Goal: Information Seeking & Learning: Check status

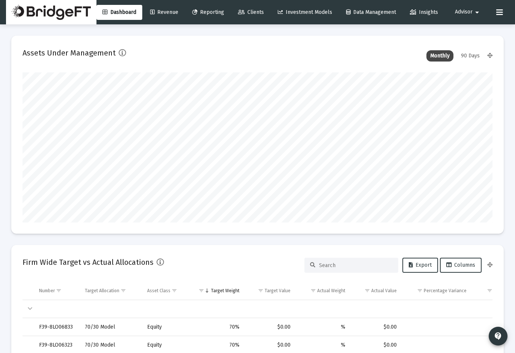
type input "[DATE]"
click at [478, 16] on button "Advisor arrow_drop_down" at bounding box center [468, 12] width 44 height 15
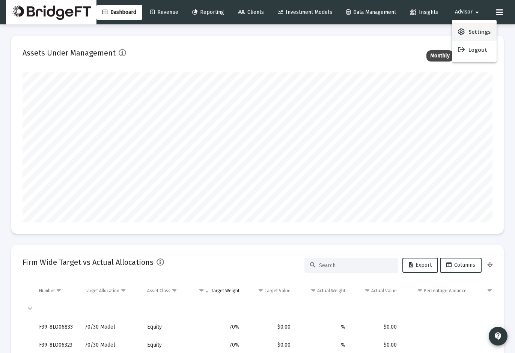
click at [478, 32] on span "Settings" at bounding box center [479, 32] width 22 height 18
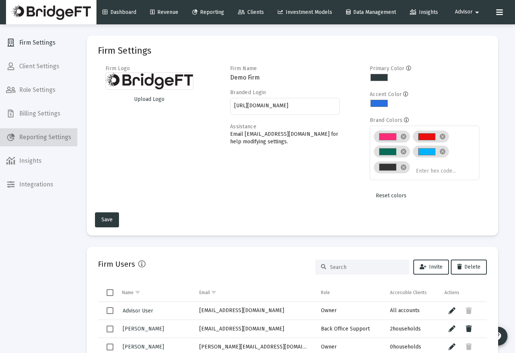
click at [39, 130] on span "Reporting Settings" at bounding box center [38, 137] width 77 height 18
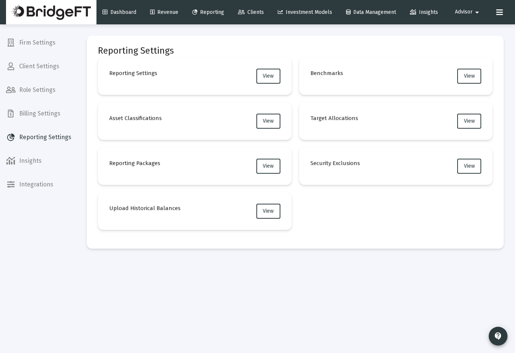
click at [36, 116] on span "Billing Settings" at bounding box center [38, 114] width 77 height 18
click at [278, 163] on button "View" at bounding box center [268, 166] width 24 height 15
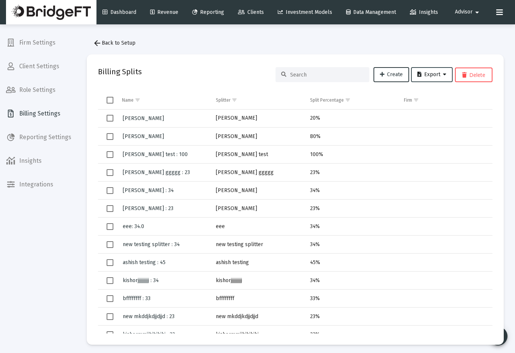
click at [420, 79] on button "Export" at bounding box center [432, 74] width 42 height 15
click at [389, 52] on div at bounding box center [257, 176] width 515 height 353
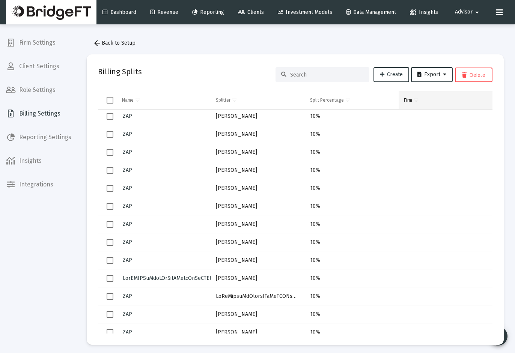
scroll to position [47609, 0]
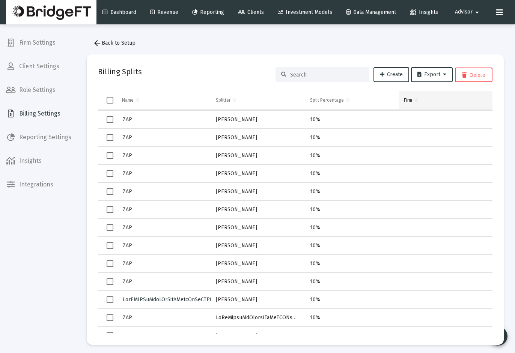
click at [419, 99] on span "Show filter options for column 'Firm'" at bounding box center [416, 100] width 6 height 6
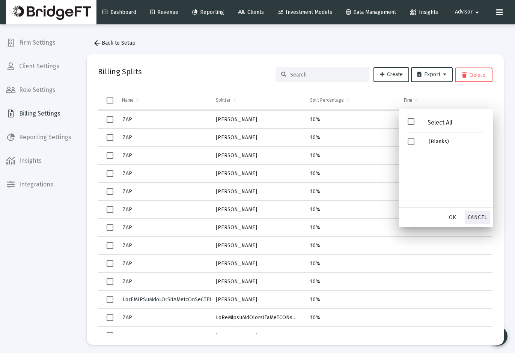
click at [476, 218] on span "Cancel" at bounding box center [477, 217] width 20 height 6
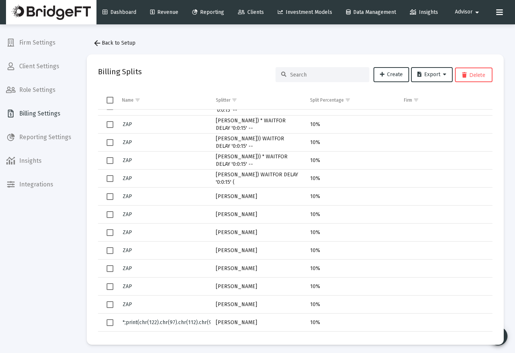
scroll to position [43717, 0]
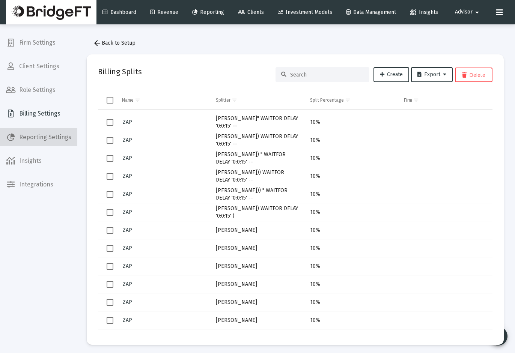
click at [54, 130] on span "Reporting Settings" at bounding box center [38, 137] width 77 height 18
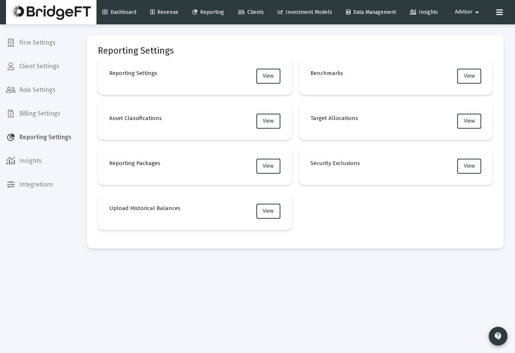
click at [54, 115] on span "Billing Settings" at bounding box center [38, 114] width 77 height 18
click at [276, 126] on button "View" at bounding box center [268, 121] width 24 height 15
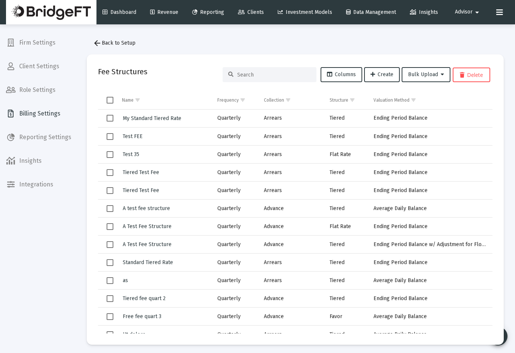
click at [122, 49] on button "arrow_back Back to Setup" at bounding box center [114, 43] width 55 height 15
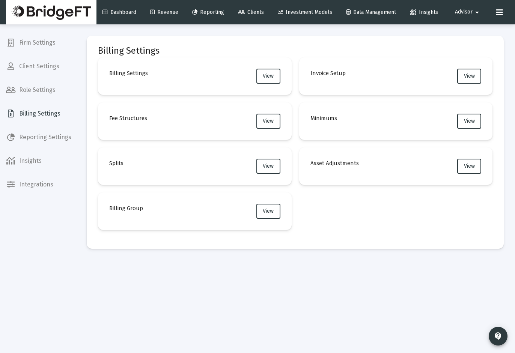
click at [245, 10] on icon at bounding box center [241, 12] width 7 height 5
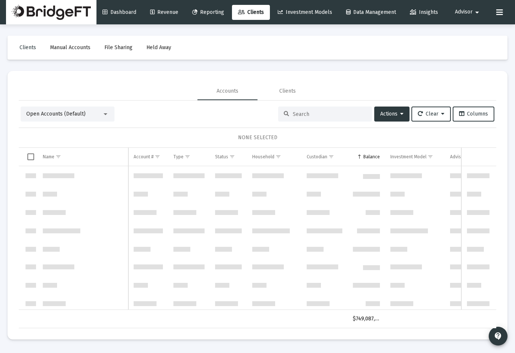
scroll to position [360, 0]
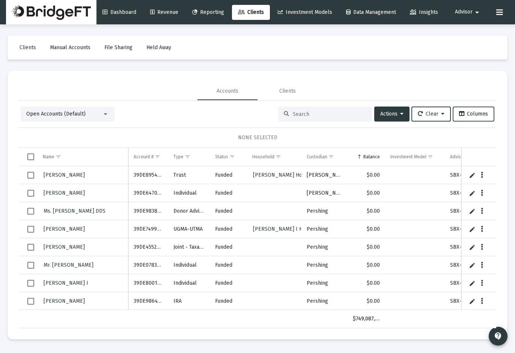
click at [472, 113] on span "Columns" at bounding box center [473, 114] width 29 height 6
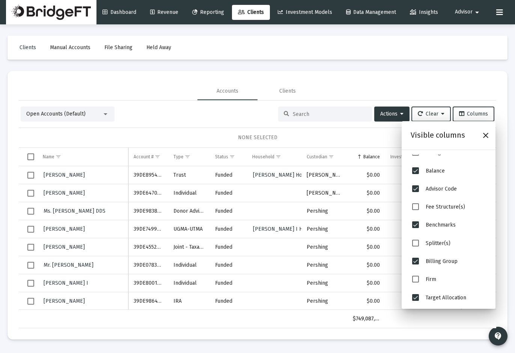
scroll to position [177, 0]
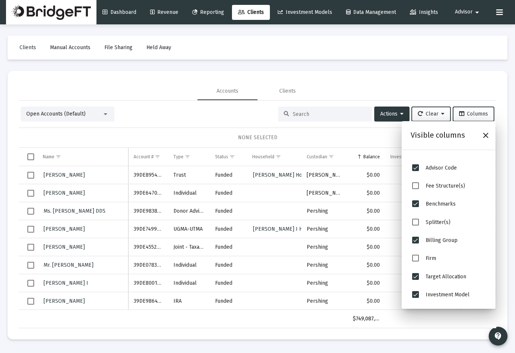
click at [416, 219] on span "Splitter(s)" at bounding box center [415, 222] width 7 height 7
click at [320, 81] on mat-card "Accounts Clients Open Accounts (Default) Actions Clear Columns NONE SELECTED Na…" at bounding box center [258, 205] width 500 height 269
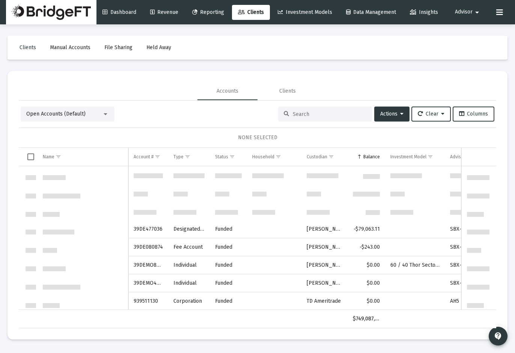
scroll to position [0, 0]
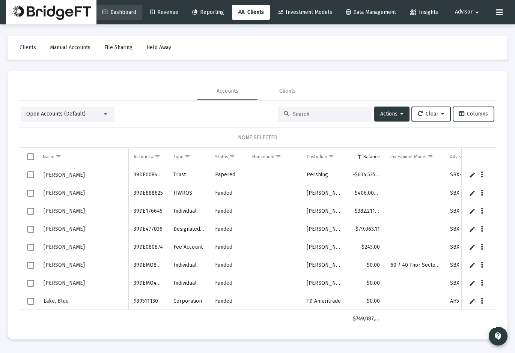
click at [133, 18] on link "Dashboard" at bounding box center [119, 12] width 46 height 15
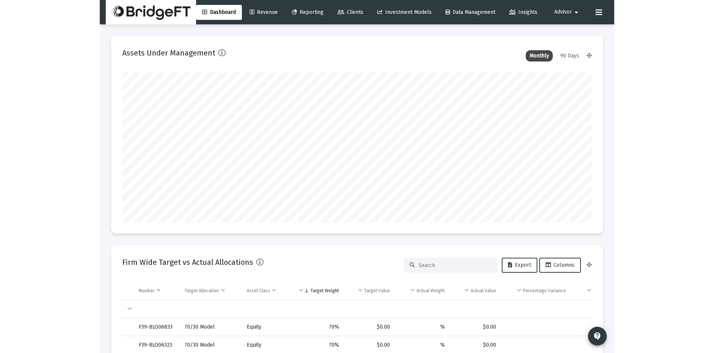
scroll to position [150, 252]
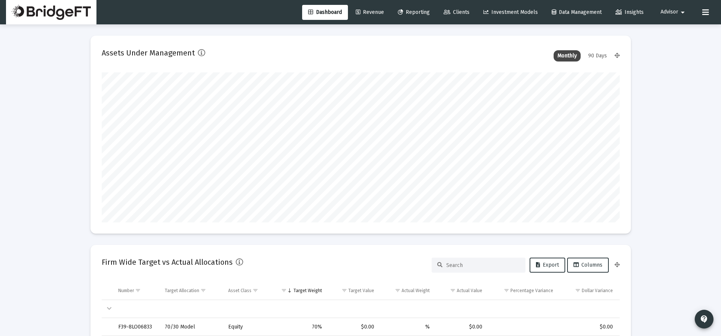
click at [514, 11] on span "Advisor" at bounding box center [669, 12] width 18 height 6
click at [514, 30] on span "Settings" at bounding box center [679, 32] width 22 height 18
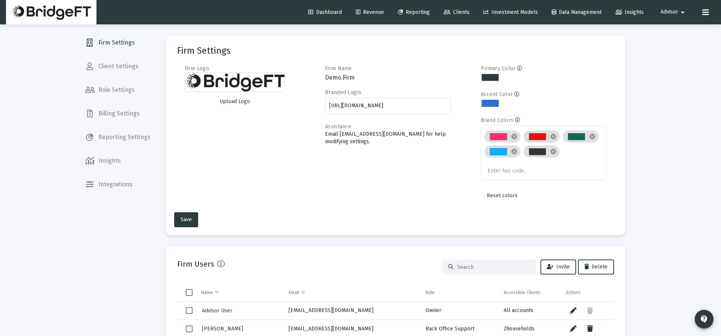
click at [122, 139] on span "Reporting Settings" at bounding box center [117, 137] width 77 height 18
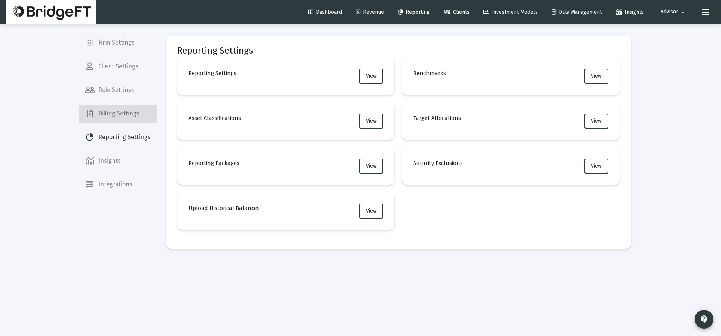
click at [120, 117] on span "Billing Settings" at bounding box center [117, 114] width 77 height 18
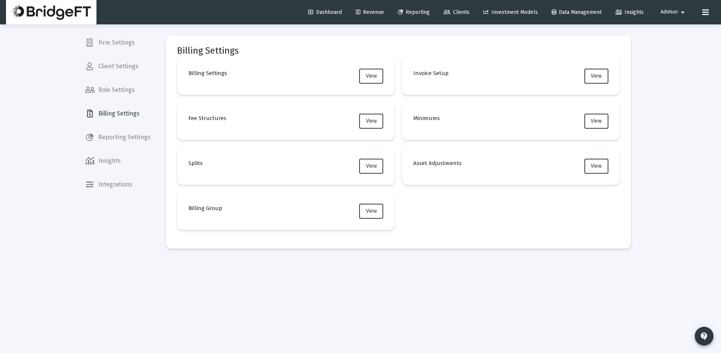
click at [310, 7] on link "Dashboard" at bounding box center [325, 12] width 46 height 15
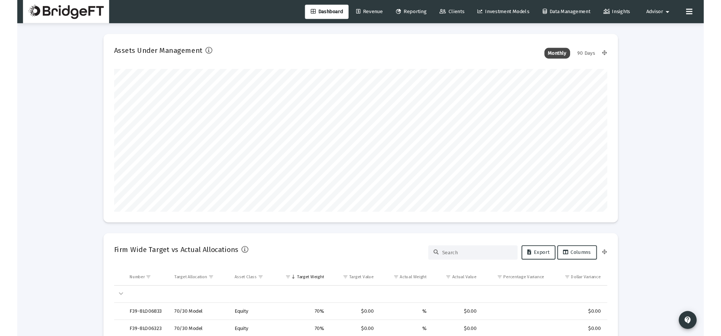
scroll to position [150, 279]
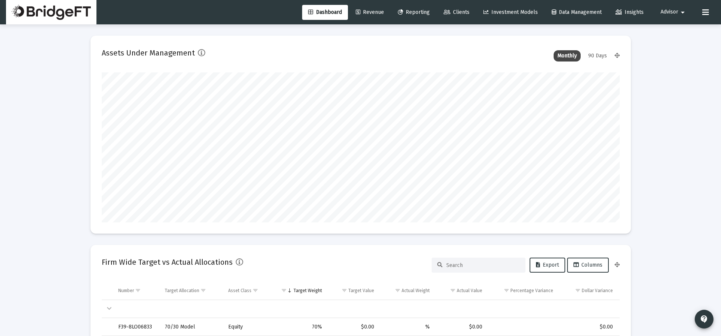
click at [514, 12] on mat-icon "arrow_drop_down" at bounding box center [682, 12] width 9 height 15
click at [514, 31] on span "Settings" at bounding box center [679, 32] width 22 height 18
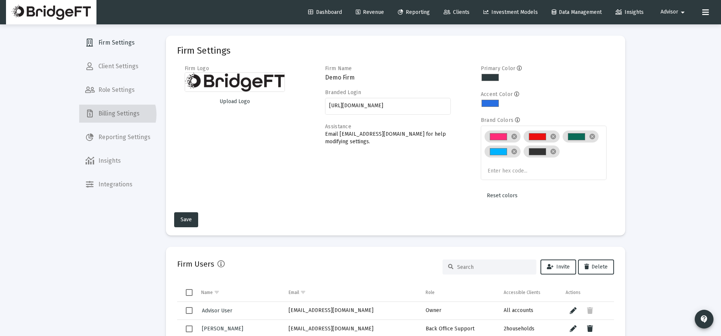
click at [117, 114] on span "Billing Settings" at bounding box center [117, 114] width 77 height 18
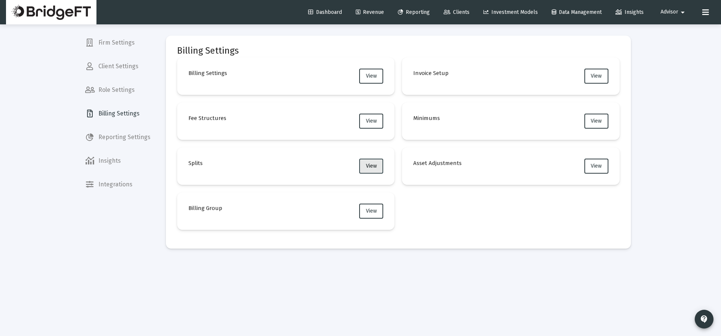
click at [378, 169] on button "View" at bounding box center [371, 166] width 24 height 15
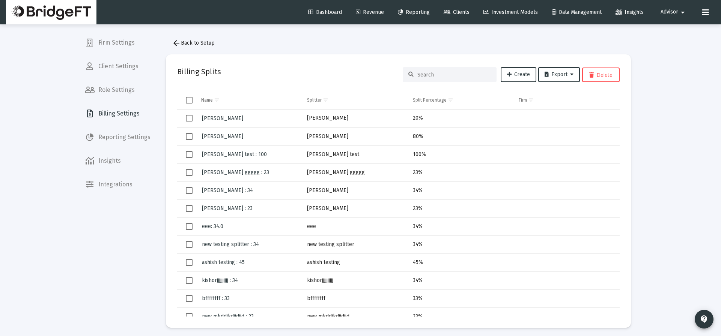
click at [188, 101] on span "Select all" at bounding box center [189, 100] width 7 height 7
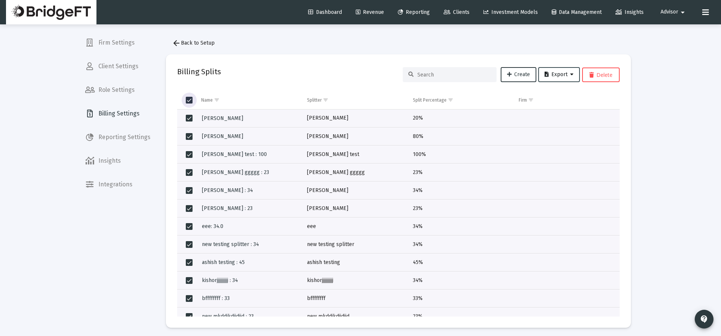
click at [514, 74] on span "Export" at bounding box center [558, 74] width 29 height 6
click at [293, 67] on div at bounding box center [360, 168] width 721 height 336
click at [188, 99] on span "Select all" at bounding box center [189, 100] width 7 height 7
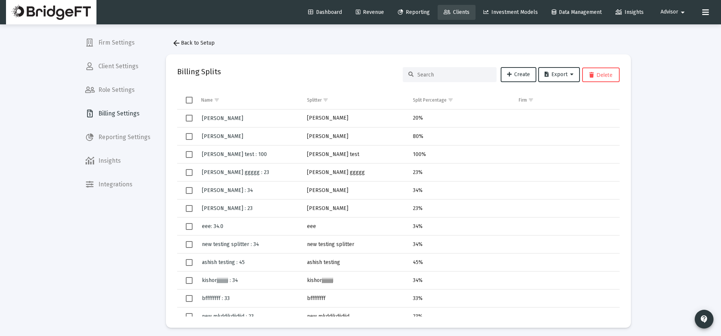
click at [460, 15] on link "Clients" at bounding box center [456, 12] width 38 height 15
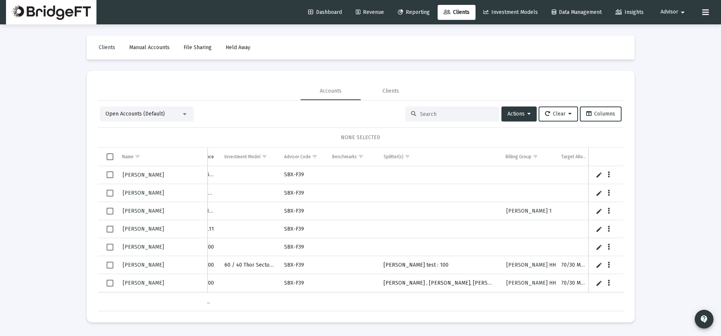
scroll to position [0, 248]
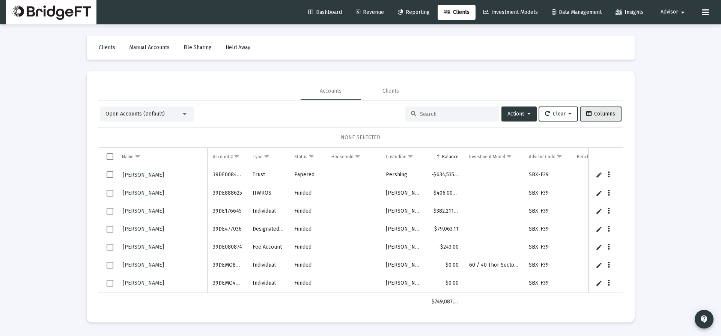
click at [514, 117] on button "Columns" at bounding box center [601, 114] width 42 height 15
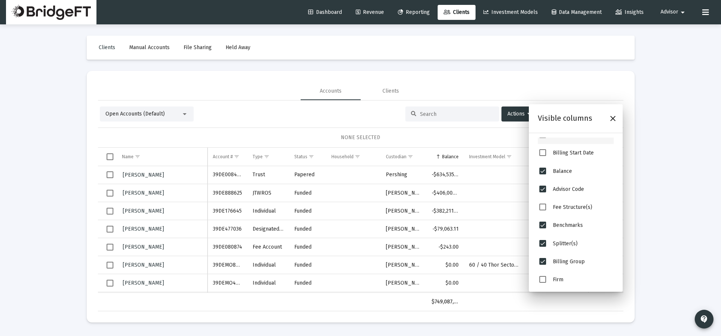
scroll to position [177, 0]
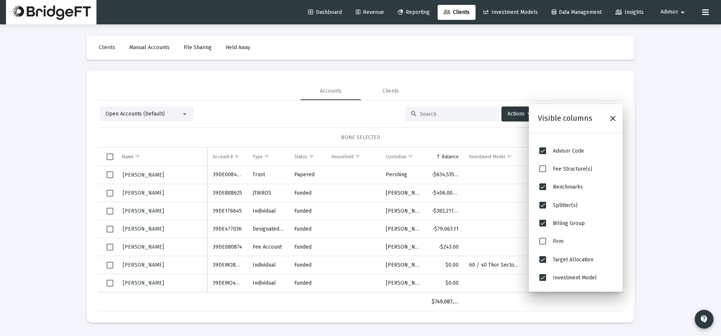
click at [342, 116] on div "Open Accounts (Default) Actions Clear Columns" at bounding box center [360, 114] width 521 height 15
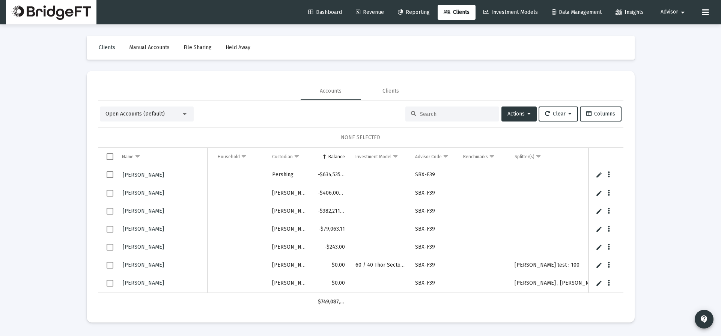
scroll to position [0, 130]
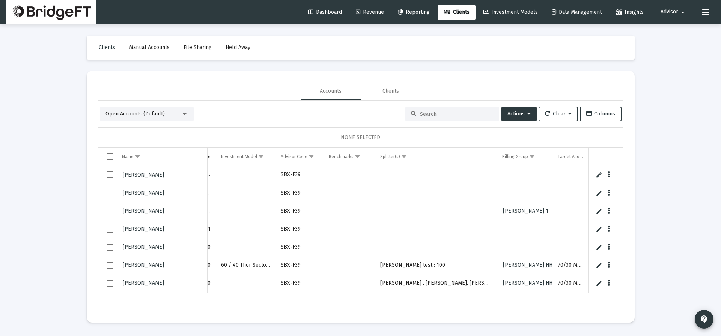
click at [113, 158] on span "Select all" at bounding box center [110, 156] width 7 height 7
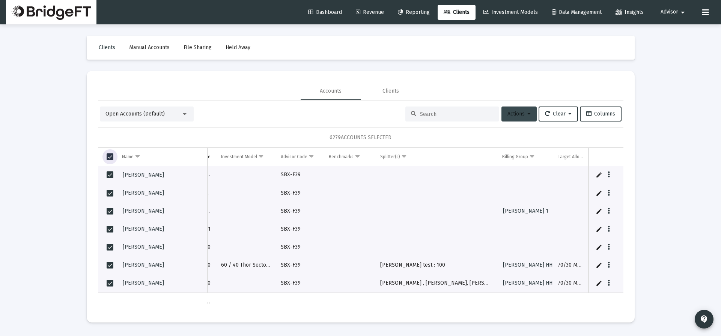
click at [514, 121] on button "Actions" at bounding box center [518, 114] width 35 height 15
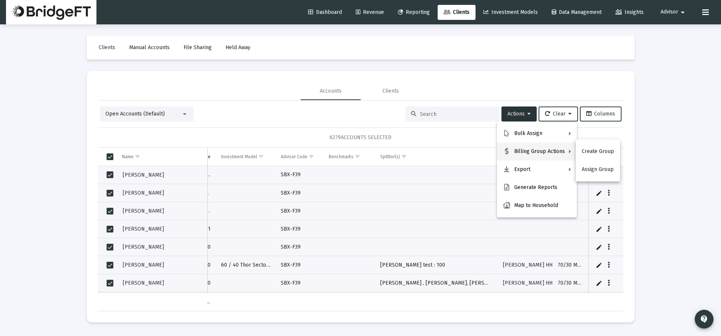
click at [301, 111] on div at bounding box center [360, 168] width 721 height 336
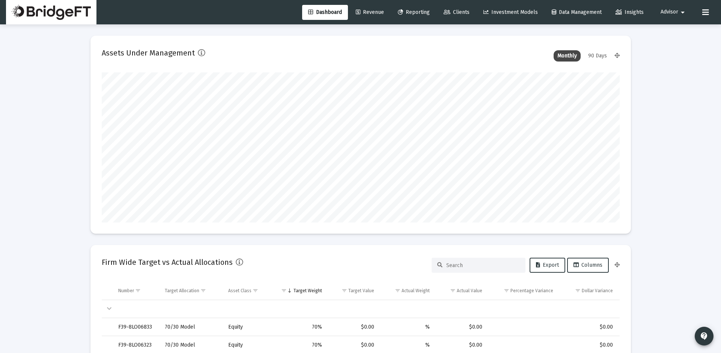
type input "[DATE]"
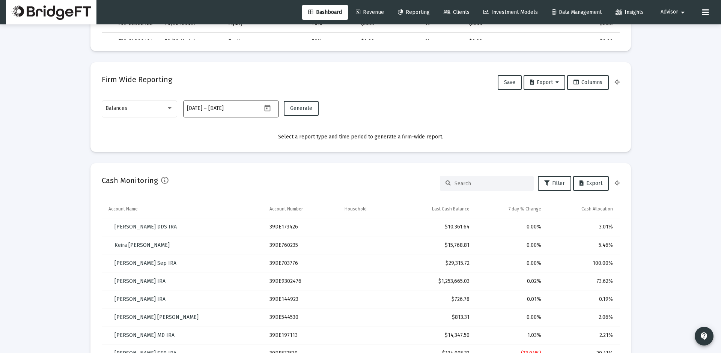
scroll to position [402, 0]
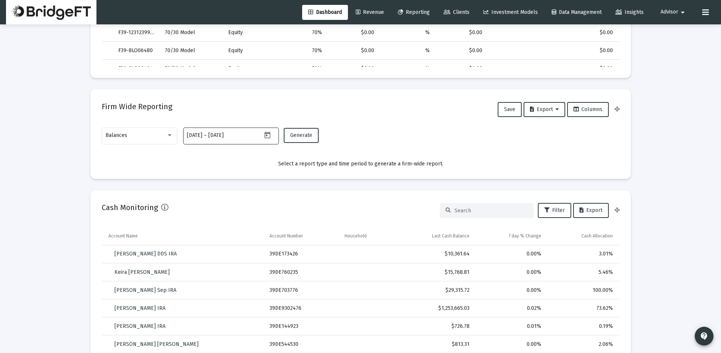
click at [269, 134] on icon "Open calendar" at bounding box center [267, 134] width 6 height 7
click at [212, 157] on span "[DATE]" at bounding box center [201, 160] width 21 height 6
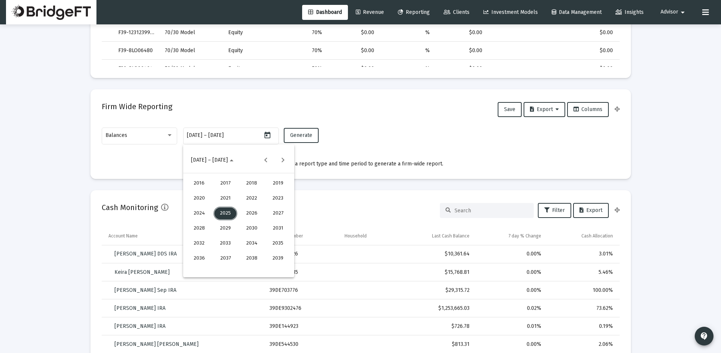
click at [223, 217] on div "2025" at bounding box center [225, 214] width 24 height 14
click at [228, 213] on div "JUN" at bounding box center [225, 214] width 24 height 14
click at [209, 263] on div "30" at bounding box center [209, 269] width 14 height 14
type input "2025-06-30"
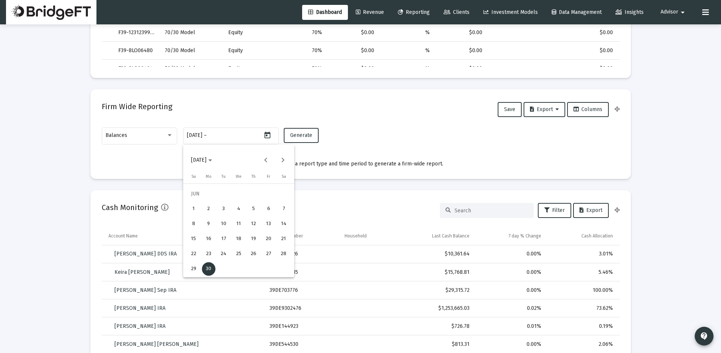
click at [205, 270] on div "30" at bounding box center [209, 269] width 14 height 14
type input "2025-06-30"
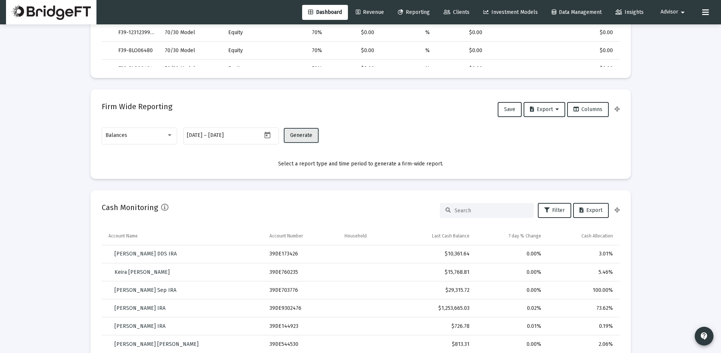
click at [315, 137] on button "Generate" at bounding box center [301, 135] width 35 height 15
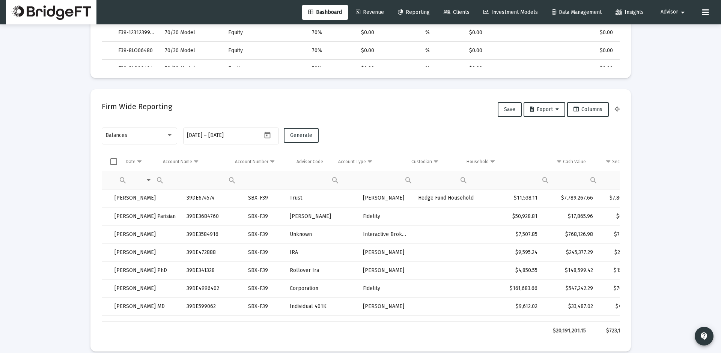
scroll to position [0, 48]
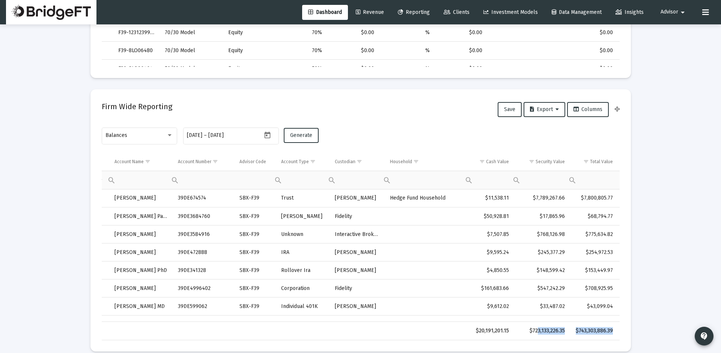
drag, startPoint x: 543, startPoint y: 329, endPoint x: 536, endPoint y: 329, distance: 6.8
click at [536, 329] on tr "$20,191,201.15 $723,133,226.35 $743,303,886.39" at bounding box center [336, 331] width 566 height 18
click at [309, 12] on span "Dashboard" at bounding box center [325, 12] width 34 height 6
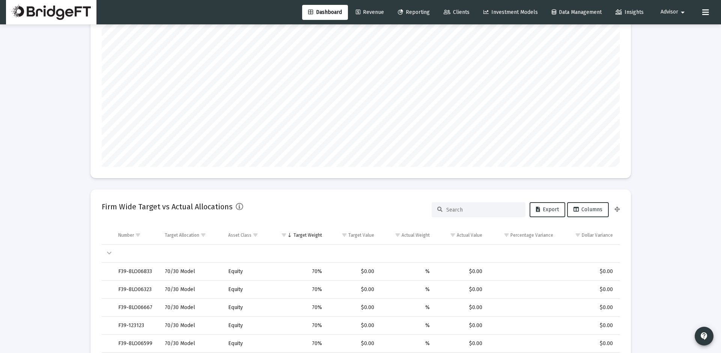
scroll to position [0, 0]
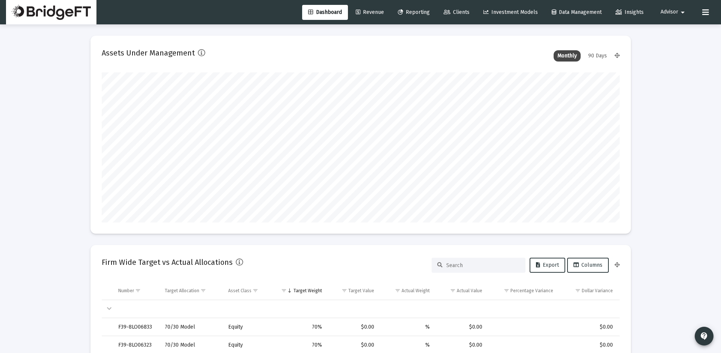
drag, startPoint x: 351, startPoint y: 24, endPoint x: 356, endPoint y: 19, distance: 6.4
click at [354, 21] on div "Dashboard Revenue Reporting Clients Investment Models Data Management Insights …" at bounding box center [360, 12] width 709 height 24
click at [357, 17] on link "Revenue" at bounding box center [370, 12] width 40 height 15
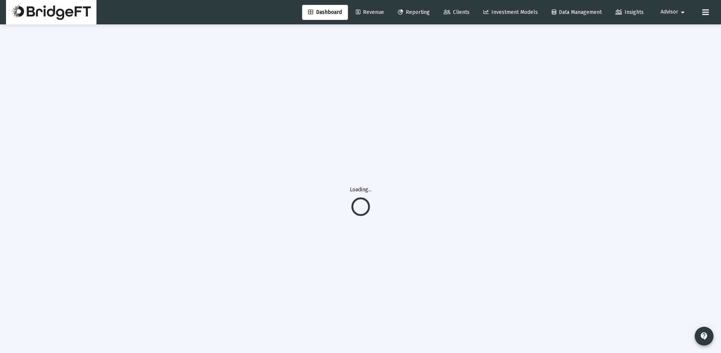
click at [335, 12] on span "Dashboard" at bounding box center [325, 12] width 34 height 6
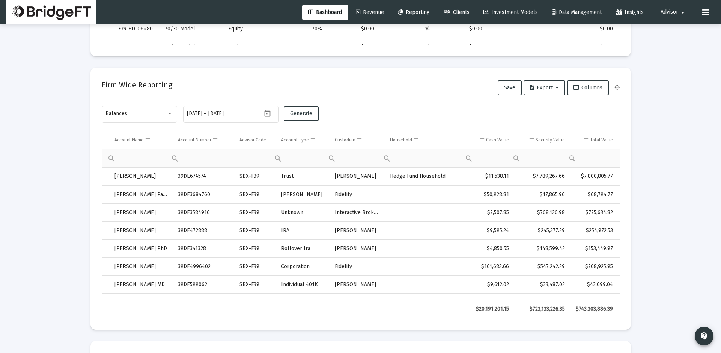
scroll to position [414, 0]
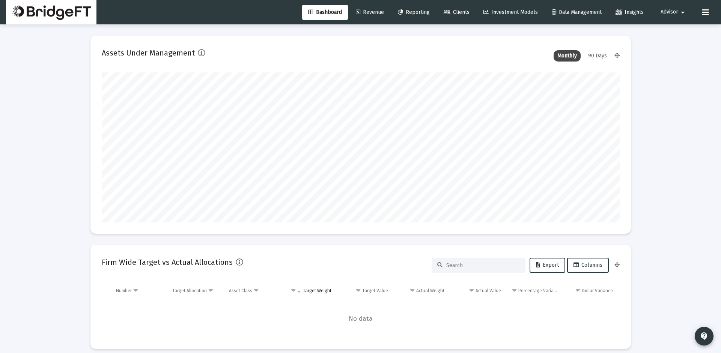
scroll to position [150, 518]
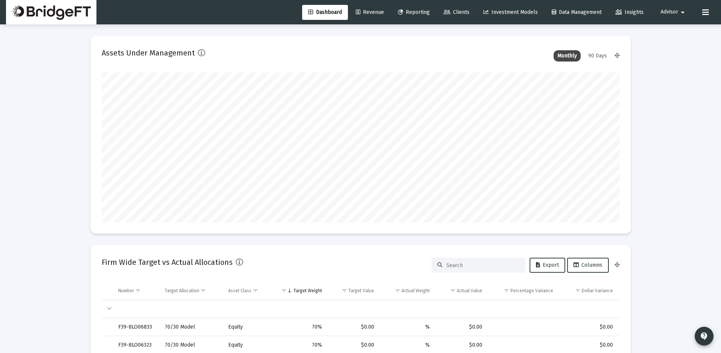
type input "[DATE]"
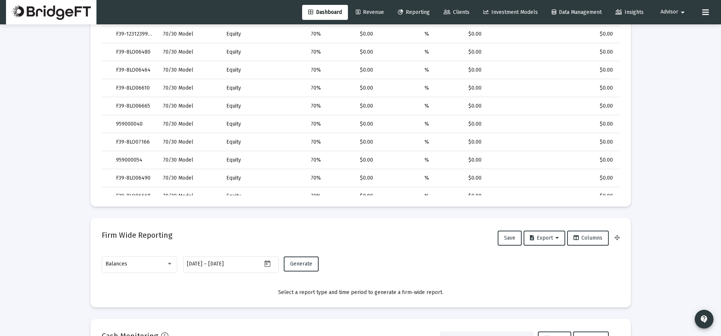
scroll to position [370, 0]
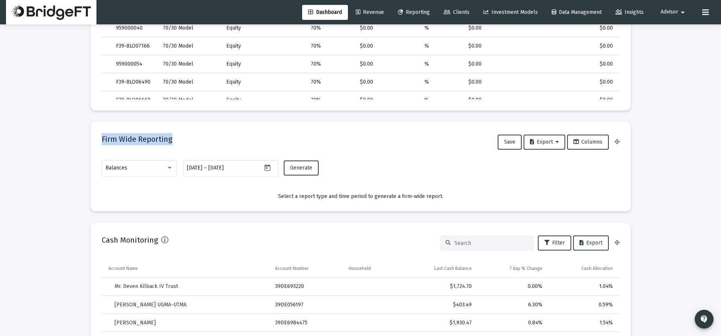
drag, startPoint x: 102, startPoint y: 139, endPoint x: 288, endPoint y: 137, distance: 185.7
click at [221, 140] on div "Firm Wide Reporting Save Export Columns" at bounding box center [361, 142] width 518 height 18
click at [414, 159] on div "Balances 2025-08-19 2025-08-19 – 2025-08-19 Generate" at bounding box center [361, 172] width 518 height 27
click at [156, 167] on div "Balances" at bounding box center [135, 168] width 61 height 6
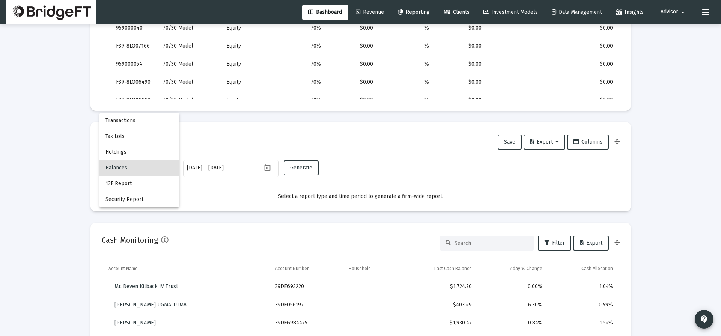
click at [124, 166] on span "Balances" at bounding box center [139, 168] width 68 height 16
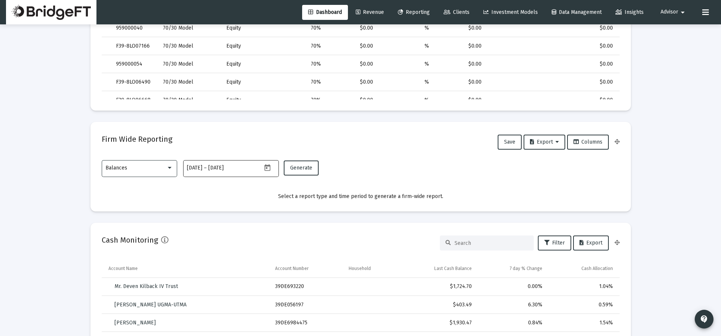
click at [265, 170] on icon "Open calendar" at bounding box center [267, 168] width 8 height 8
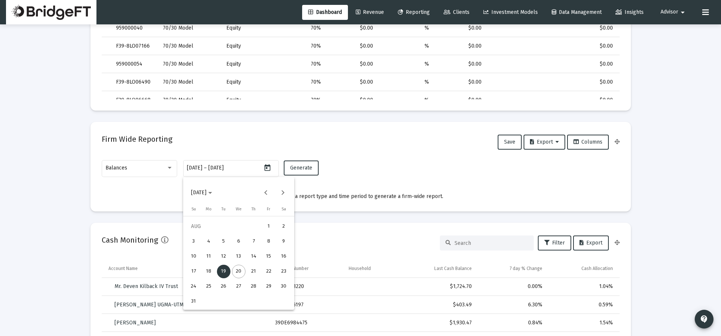
click at [218, 194] on button "[DATE]" at bounding box center [201, 192] width 33 height 15
click at [229, 247] on div "2025" at bounding box center [225, 246] width 24 height 14
click at [226, 246] on div "JUN" at bounding box center [225, 246] width 24 height 14
click at [210, 302] on div "30" at bounding box center [209, 302] width 14 height 14
type input "2025-06-30"
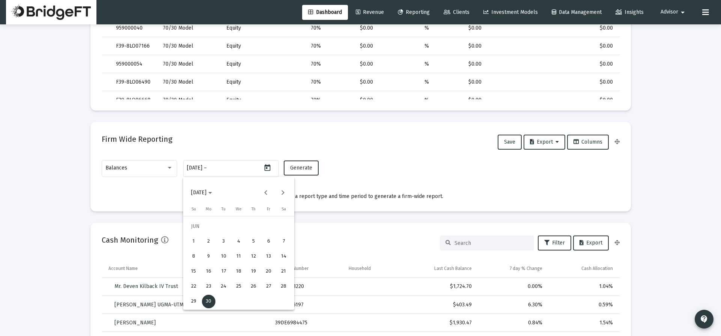
click at [210, 298] on div "30" at bounding box center [209, 302] width 14 height 14
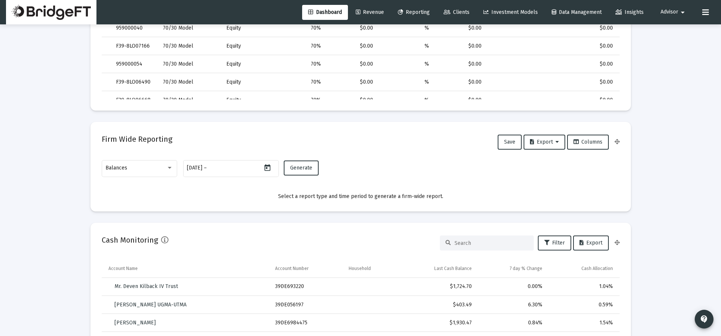
type input "2025-06-30"
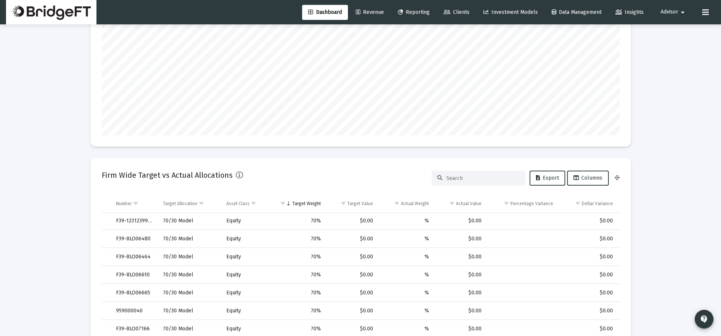
scroll to position [0, 0]
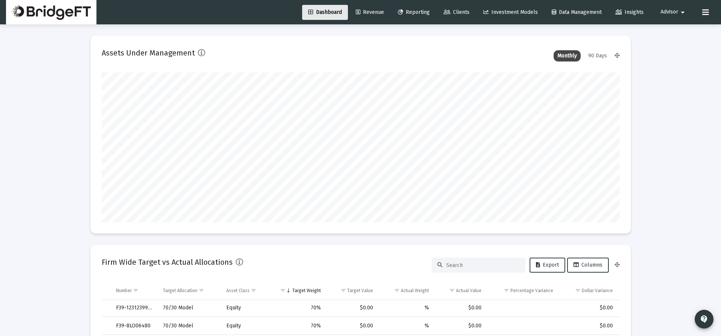
click at [329, 7] on link "Dashboard" at bounding box center [325, 12] width 46 height 15
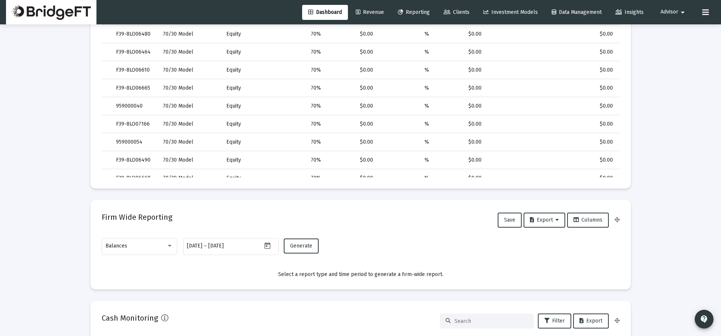
scroll to position [350, 0]
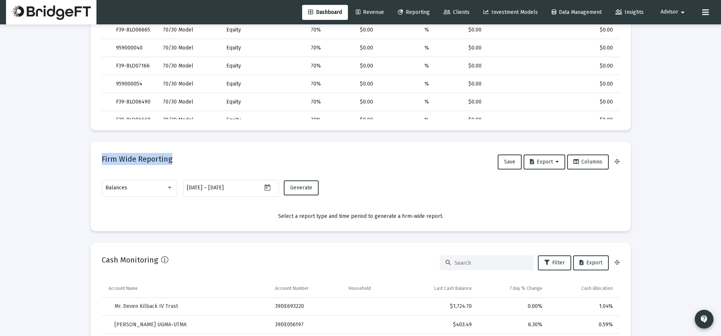
drag, startPoint x: 102, startPoint y: 160, endPoint x: 186, endPoint y: 156, distance: 84.1
click at [186, 156] on div "Firm Wide Reporting Save Export Columns" at bounding box center [361, 162] width 518 height 18
click at [103, 158] on h2 "Firm Wide Reporting" at bounding box center [137, 159] width 71 height 12
click at [162, 189] on div "Balances" at bounding box center [135, 188] width 61 height 6
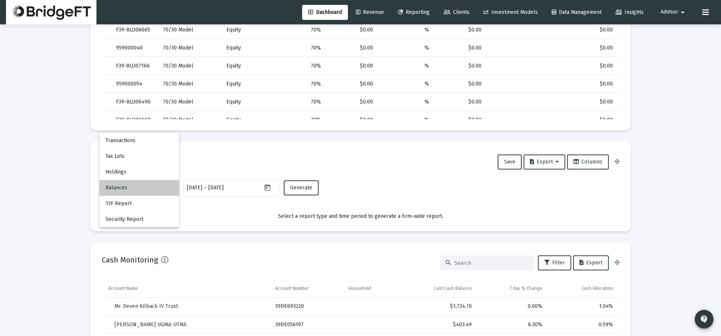
click at [159, 188] on span "Balances" at bounding box center [139, 188] width 68 height 16
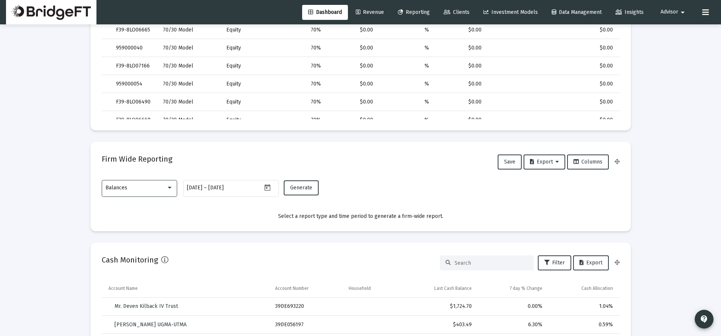
scroll to position [349, 0]
click at [270, 191] on icon "Open calendar" at bounding box center [267, 189] width 8 height 8
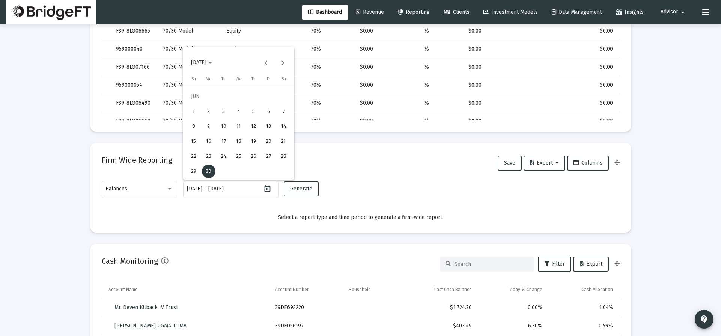
click at [241, 211] on div at bounding box center [360, 168] width 721 height 336
click at [301, 192] on button "Generate" at bounding box center [301, 189] width 35 height 15
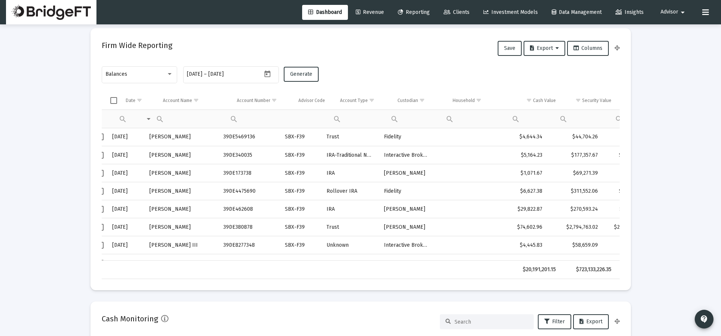
scroll to position [0, 14]
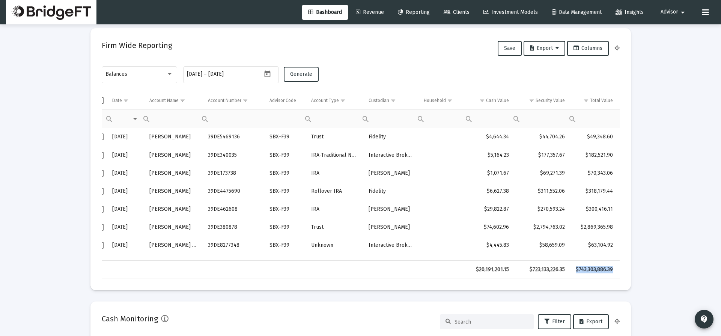
drag, startPoint x: 577, startPoint y: 269, endPoint x: 616, endPoint y: 269, distance: 39.4
click at [616, 269] on td "$743,303,886.39" at bounding box center [595, 270] width 50 height 18
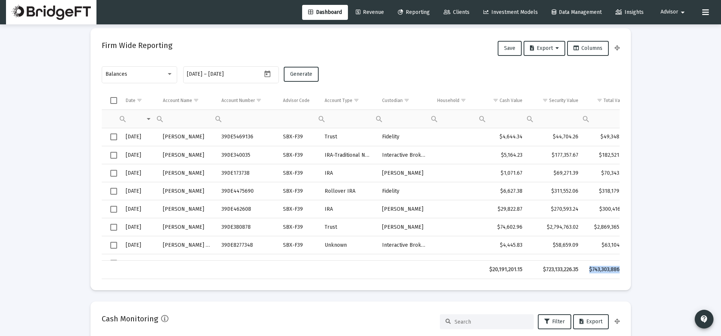
click at [116, 99] on span "Select all" at bounding box center [113, 100] width 7 height 7
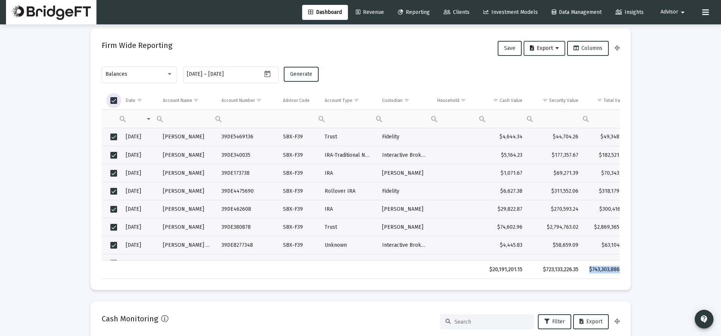
click at [554, 53] on button "Export" at bounding box center [544, 48] width 42 height 15
click at [399, 74] on div at bounding box center [360, 168] width 721 height 336
click at [113, 98] on span "Select all" at bounding box center [113, 100] width 7 height 7
